Goal: Check status: Check status

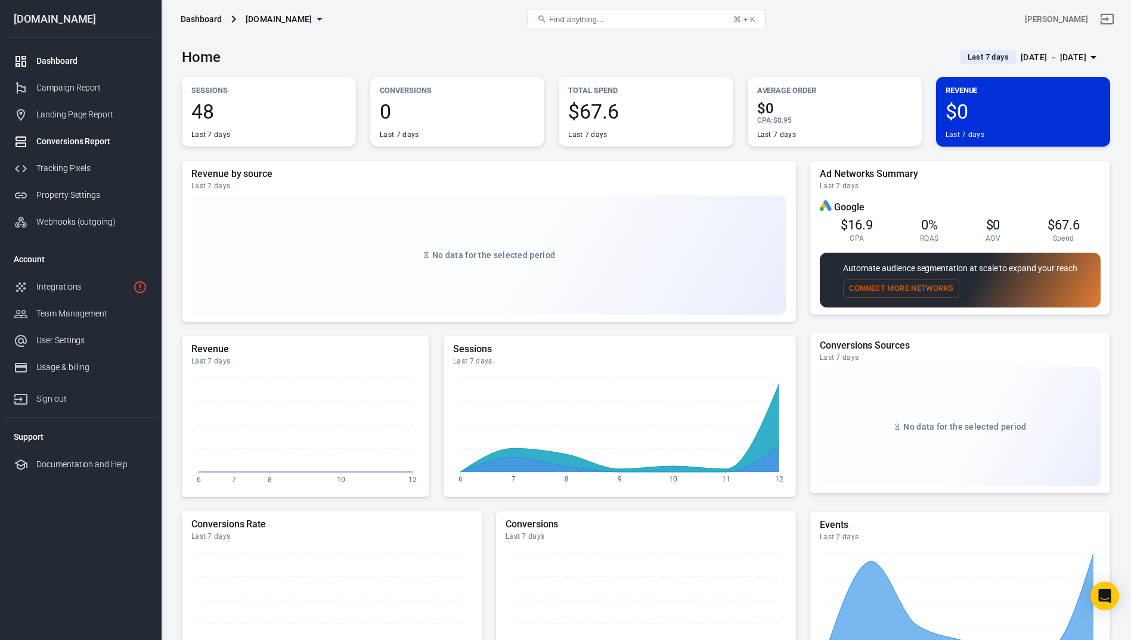
click at [78, 144] on div "Conversions Report" at bounding box center [91, 141] width 111 height 13
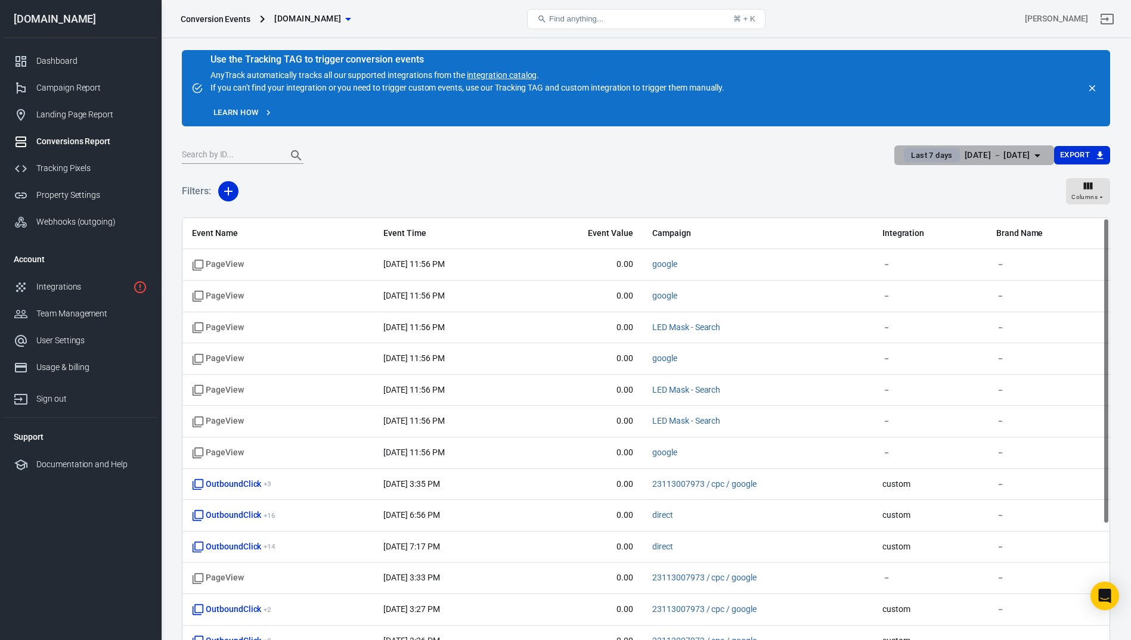
click at [1012, 151] on div "[DATE] － [DATE]" at bounding box center [998, 155] width 66 height 15
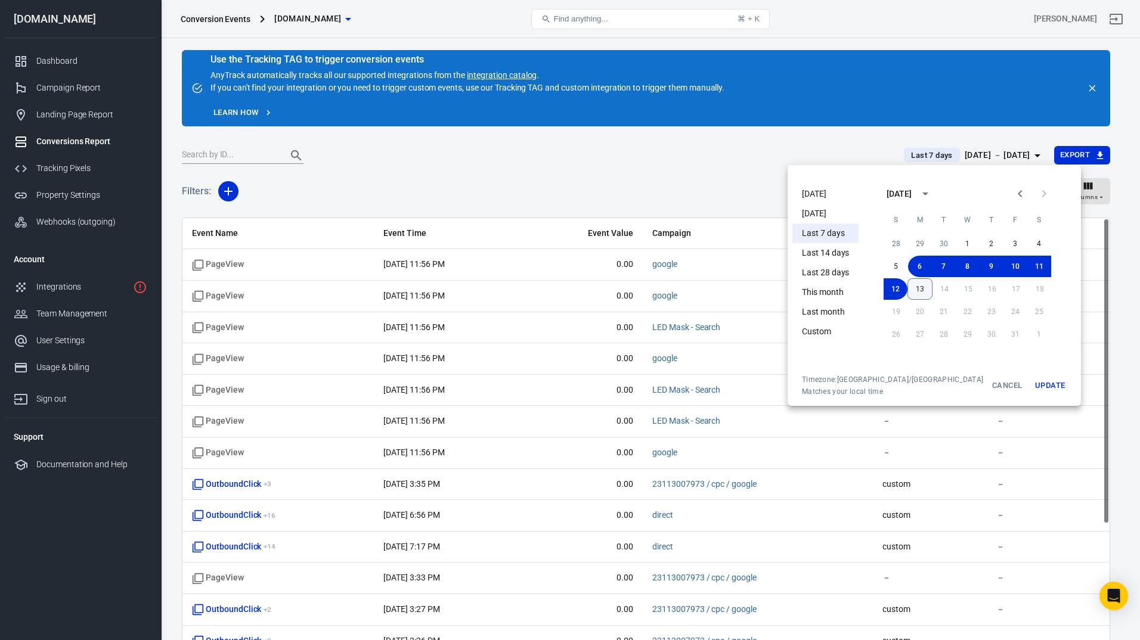
click at [907, 290] on button "13" at bounding box center [919, 288] width 25 height 21
click at [1027, 268] on button "11" at bounding box center [1039, 266] width 24 height 21
click at [1031, 383] on button "Update" at bounding box center [1050, 385] width 38 height 21
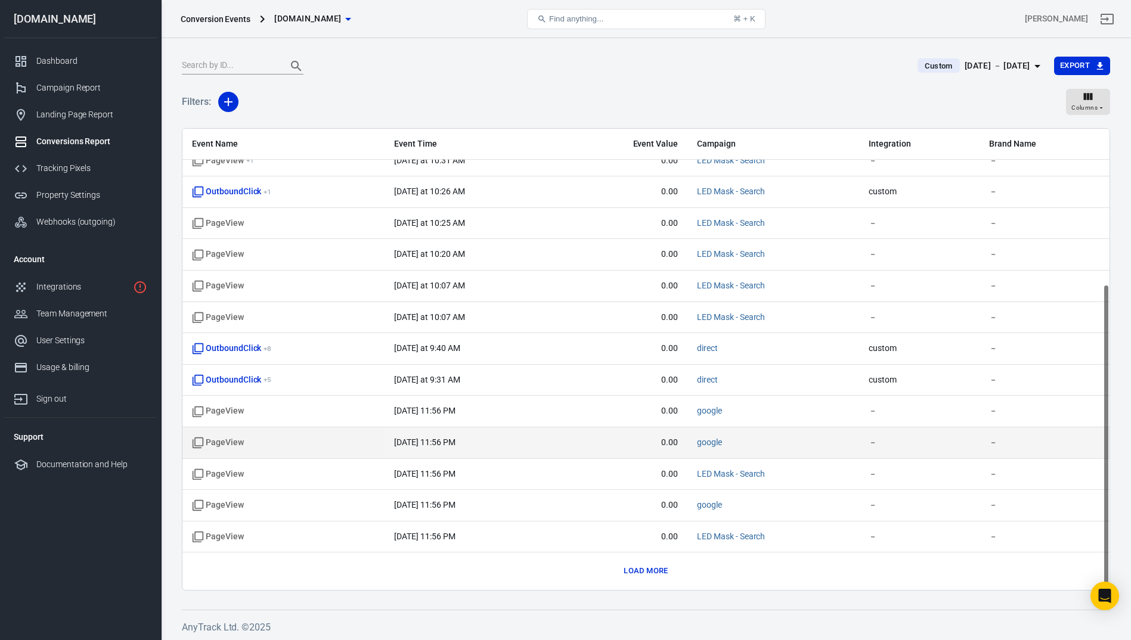
scroll to position [91, 0]
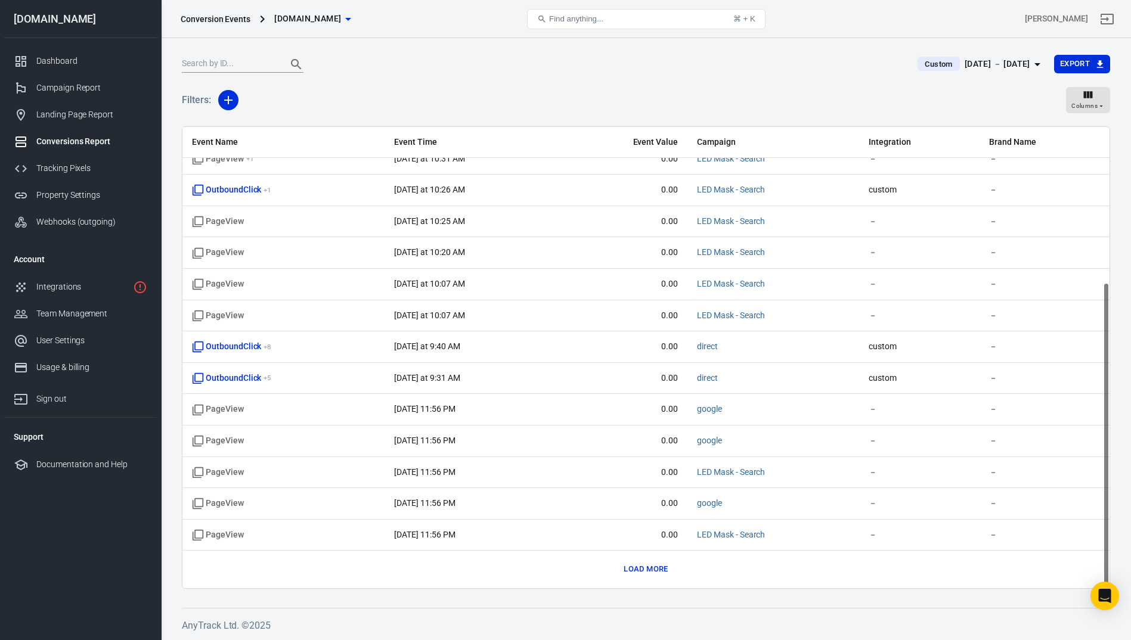
click at [637, 569] on button "Load more" at bounding box center [646, 569] width 50 height 18
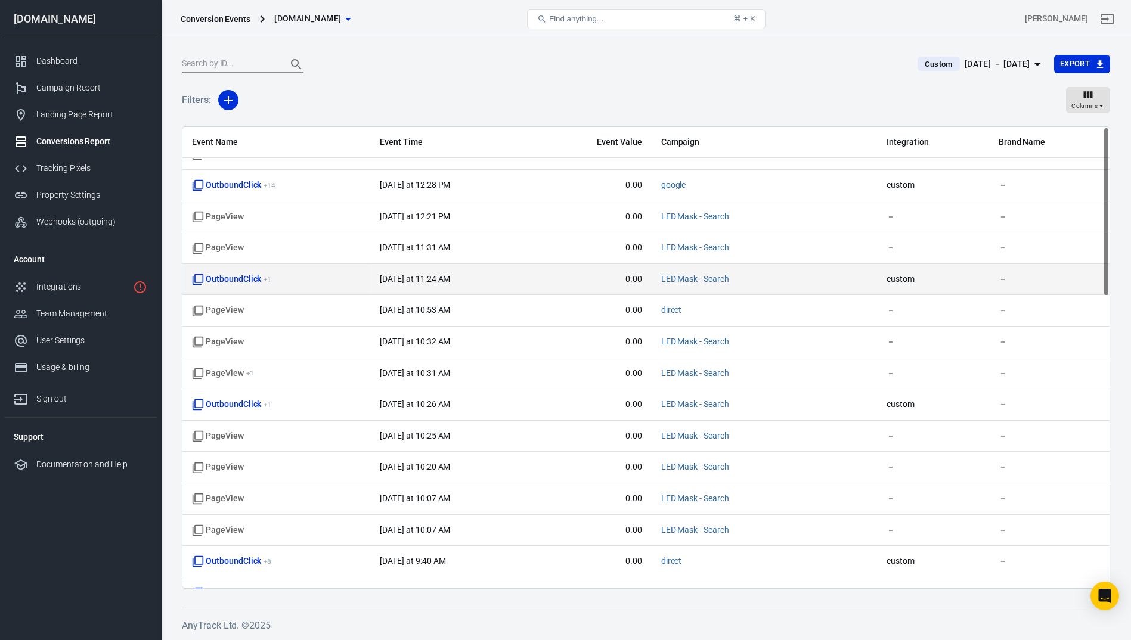
scroll to position [0, 0]
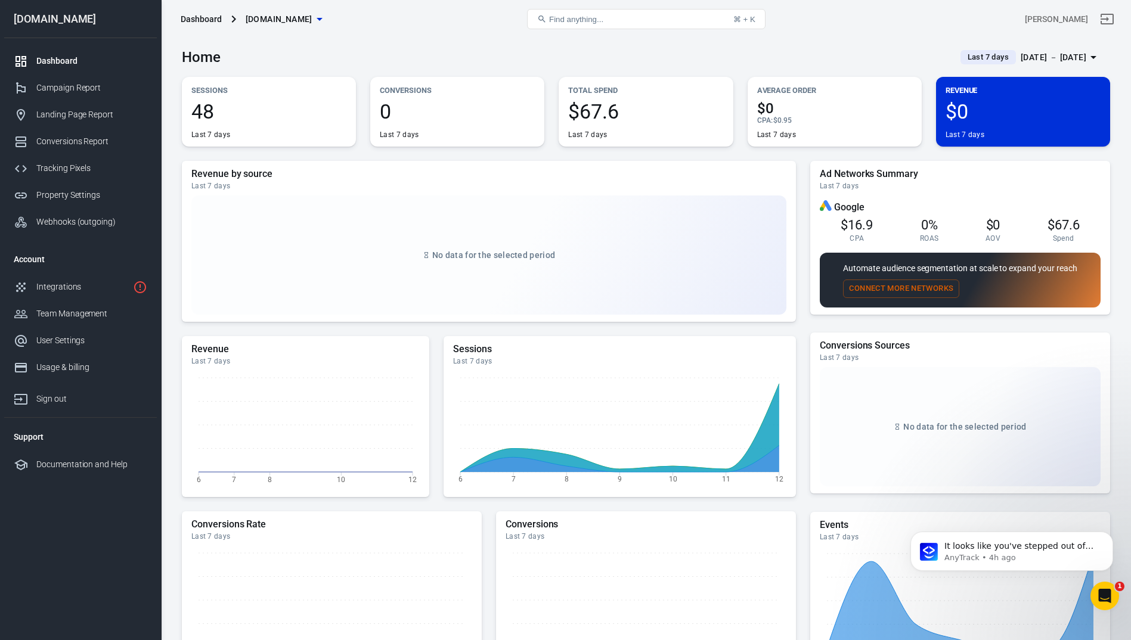
click at [856, 219] on span "$16.9" at bounding box center [857, 225] width 32 height 15
drag, startPoint x: 1093, startPoint y: 224, endPoint x: 1047, endPoint y: 226, distance: 45.3
click at [1047, 226] on div "$16.9 CPA 0% ROAS $0 AOV $67.6 Spend" at bounding box center [960, 228] width 281 height 29
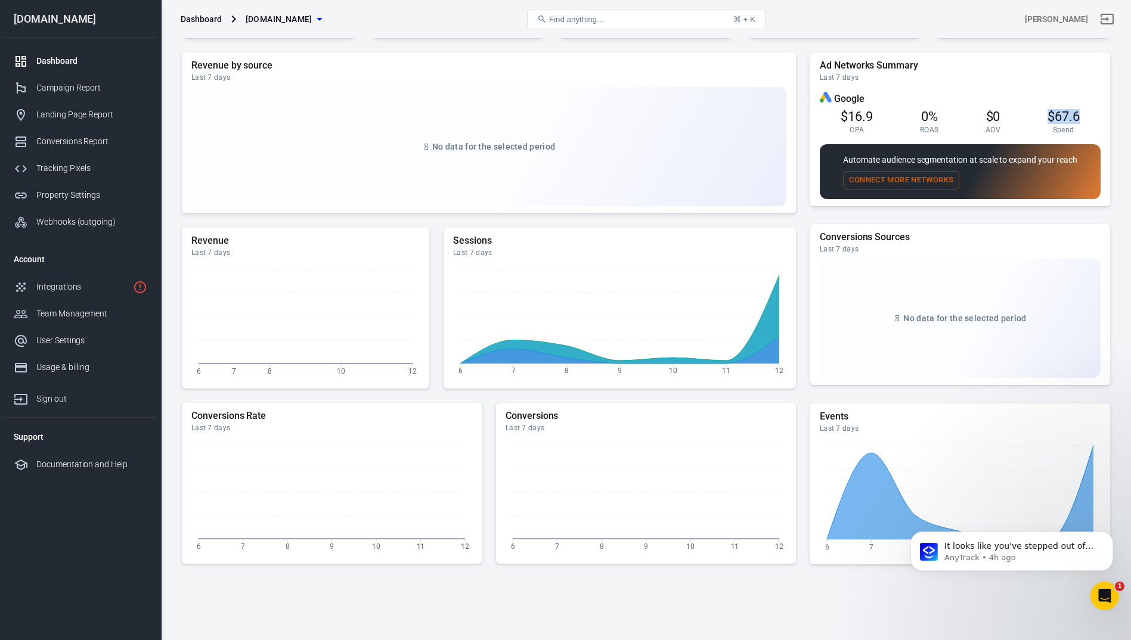
scroll to position [174, 0]
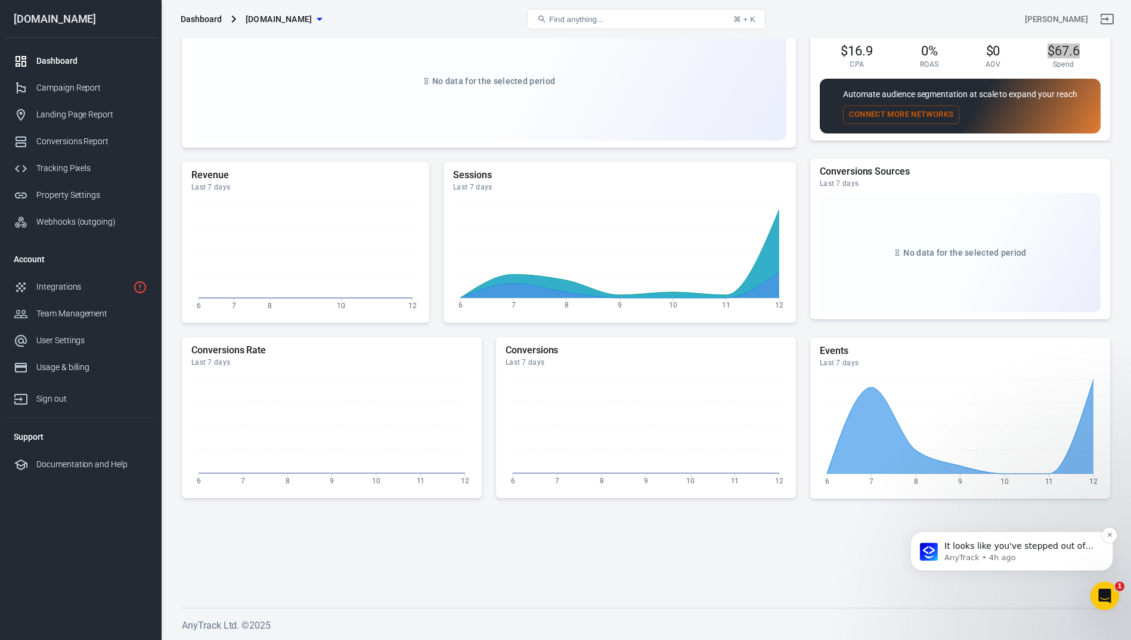
click at [1022, 553] on p "AnyTrack • 4h ago" at bounding box center [1021, 558] width 154 height 11
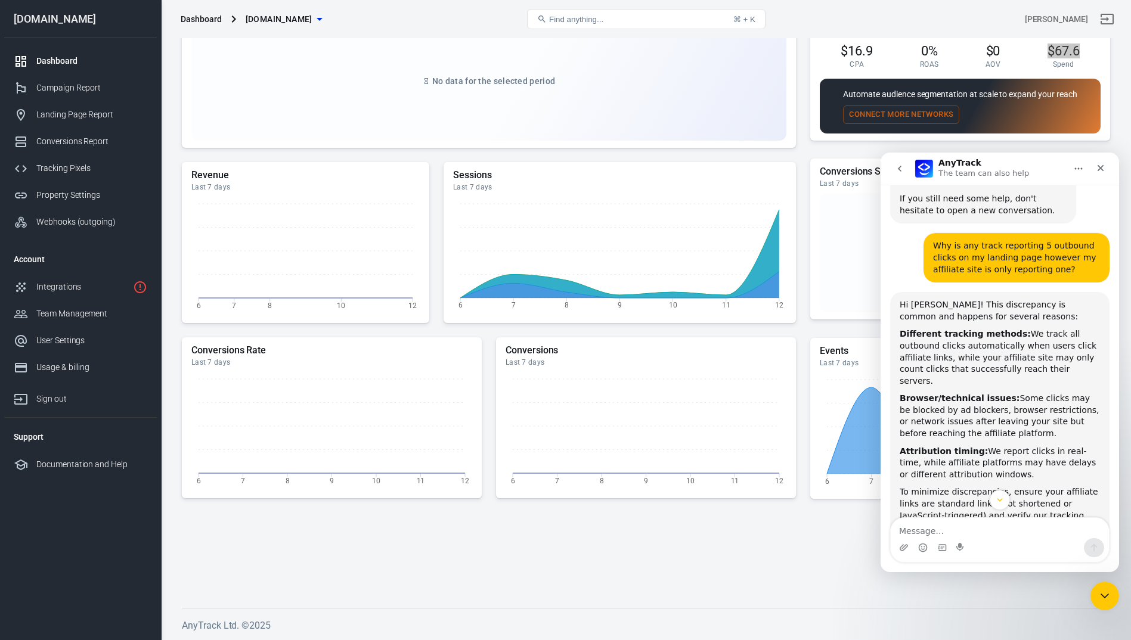
scroll to position [1329, 0]
